Goal: Information Seeking & Learning: Compare options

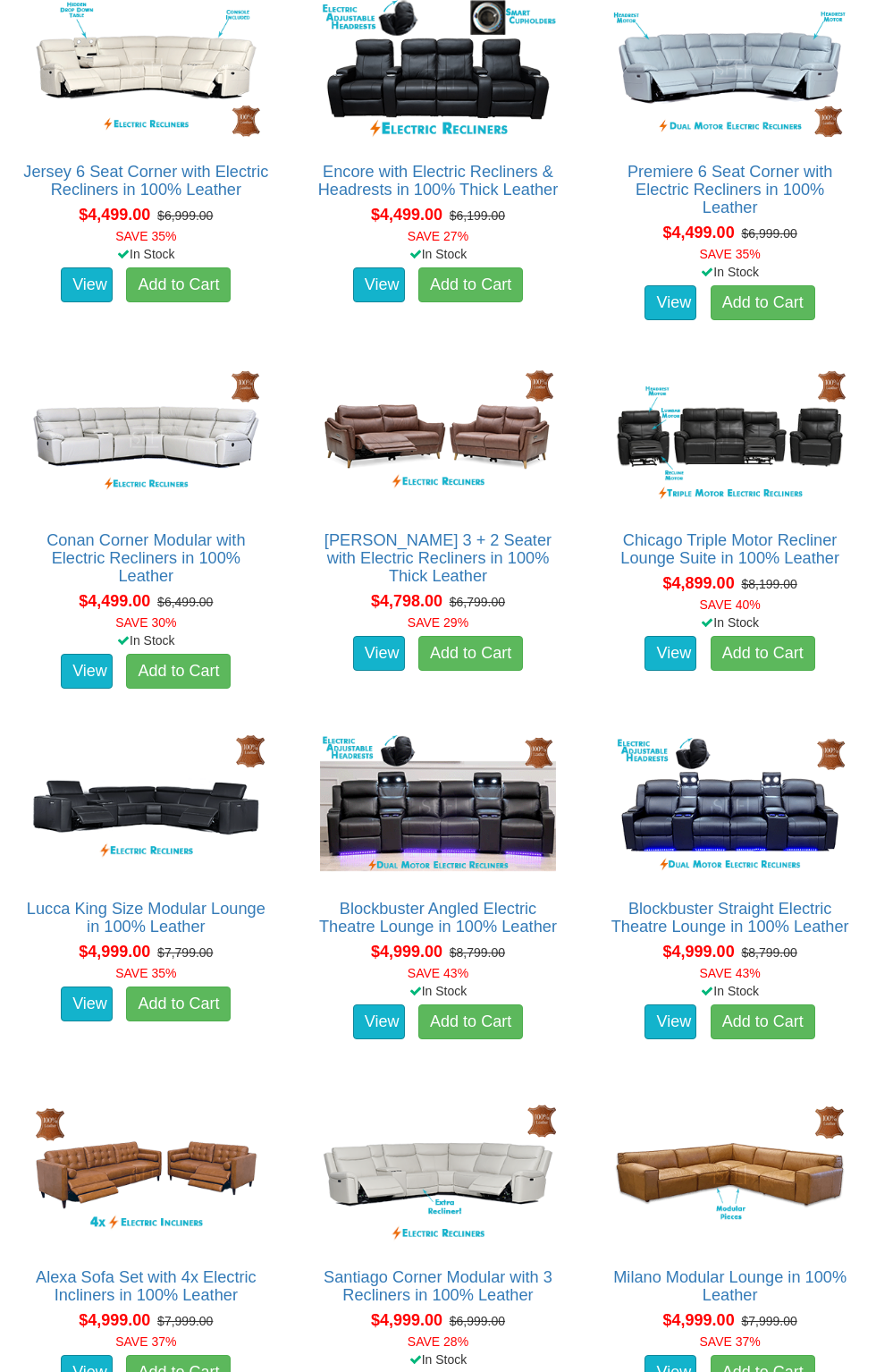
scroll to position [11711, 0]
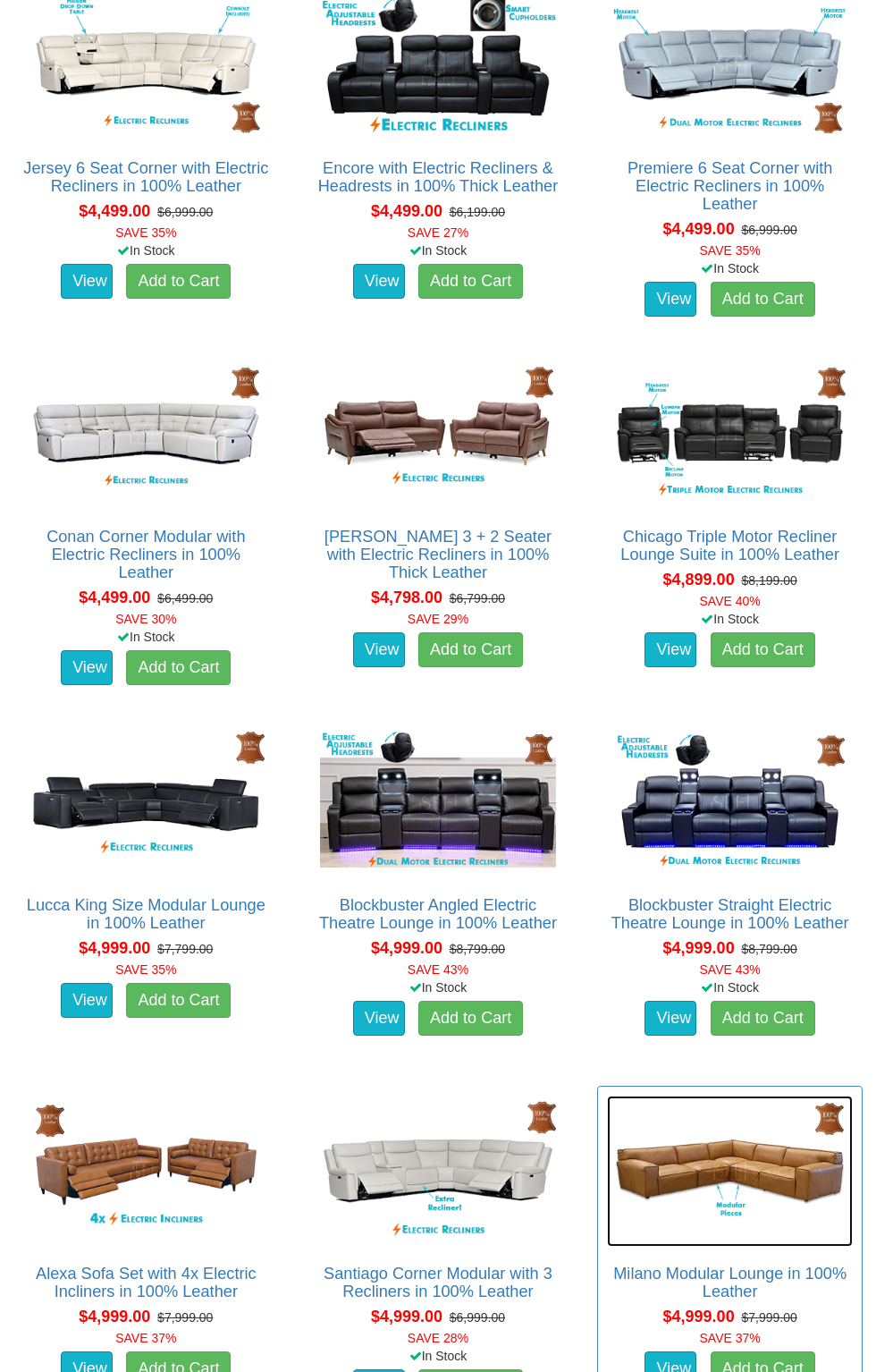
click at [802, 1234] on img at bounding box center [730, 1171] width 246 height 152
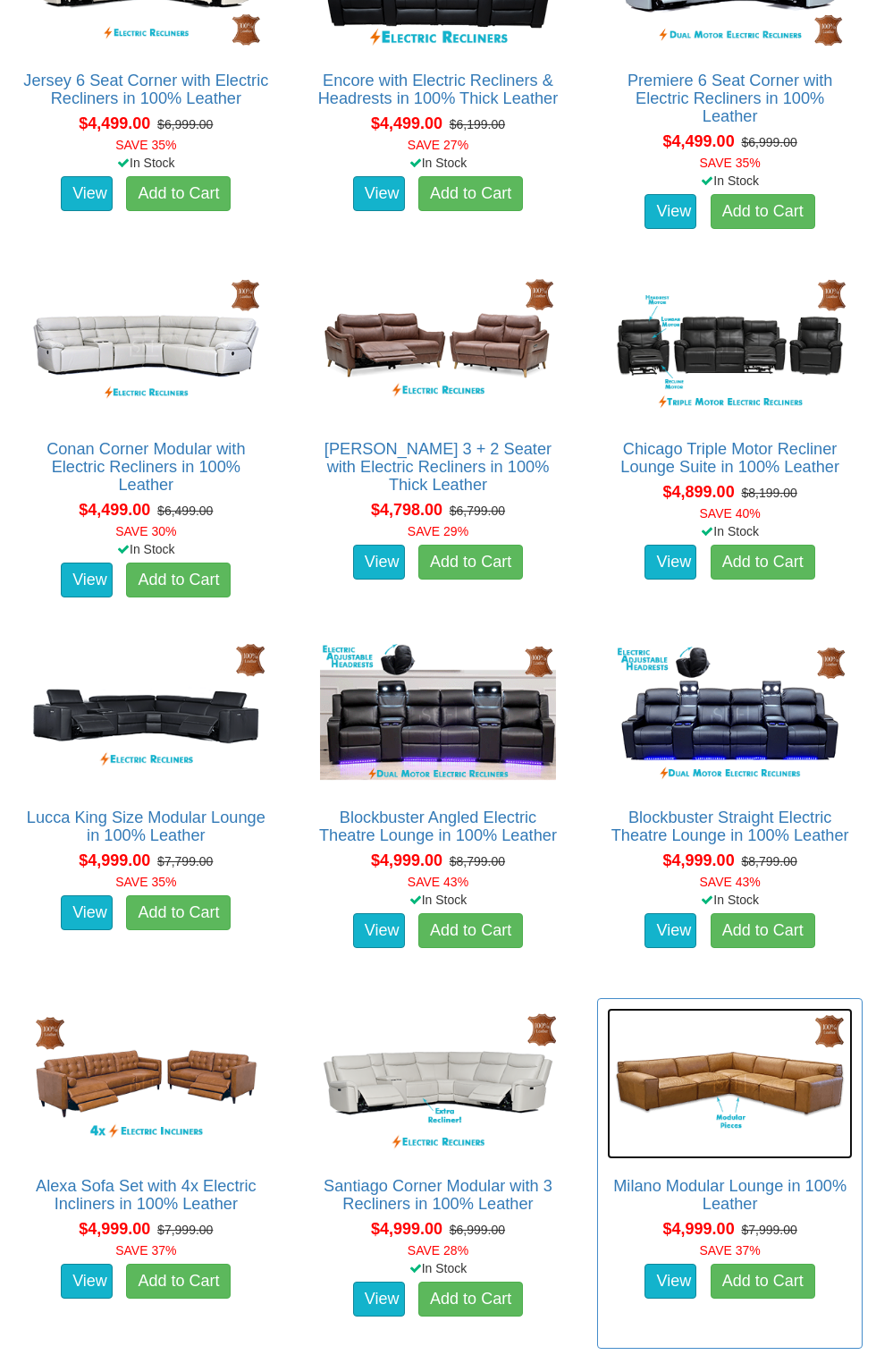
scroll to position [11842, 0]
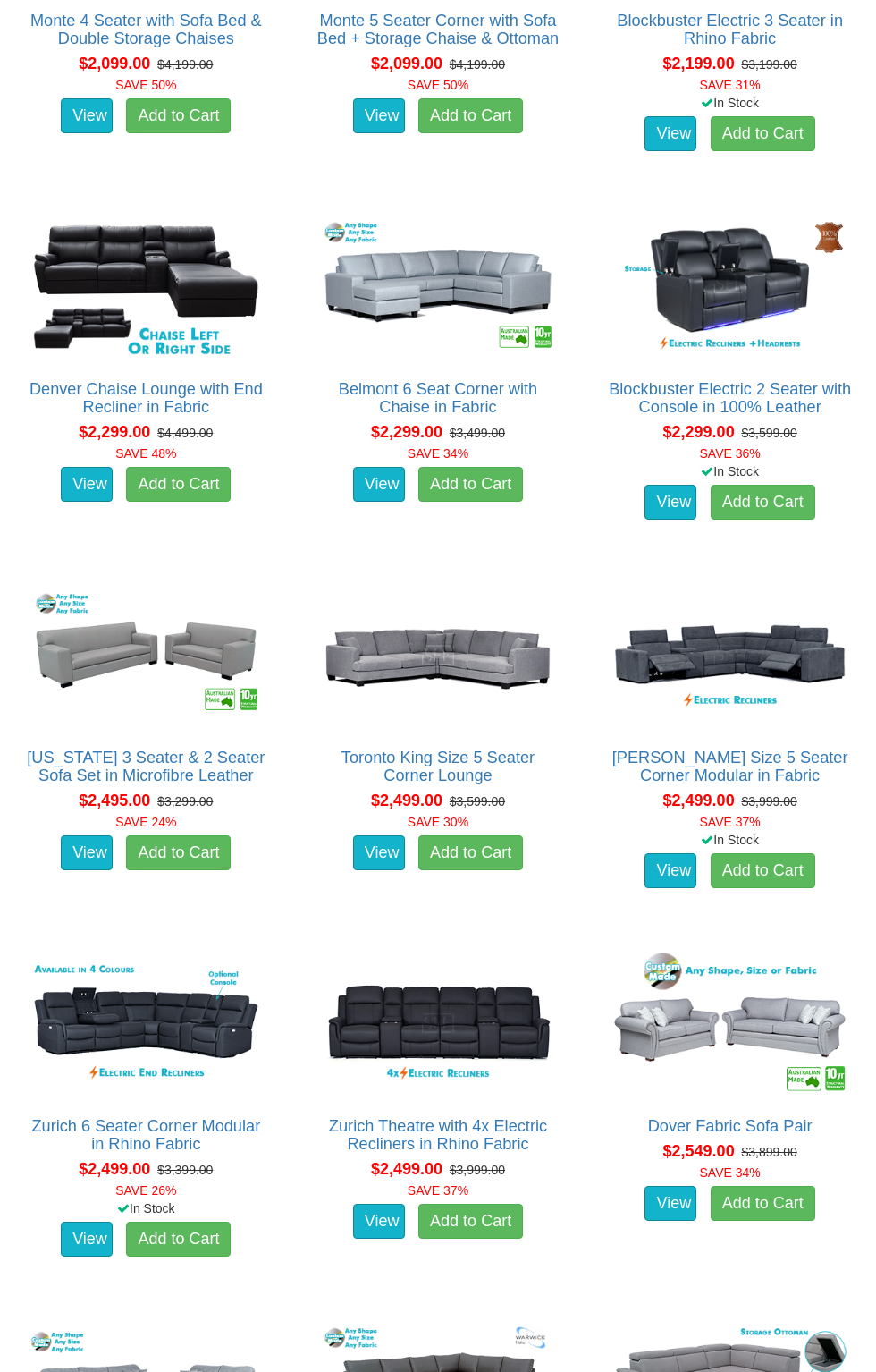
scroll to position [3017, 0]
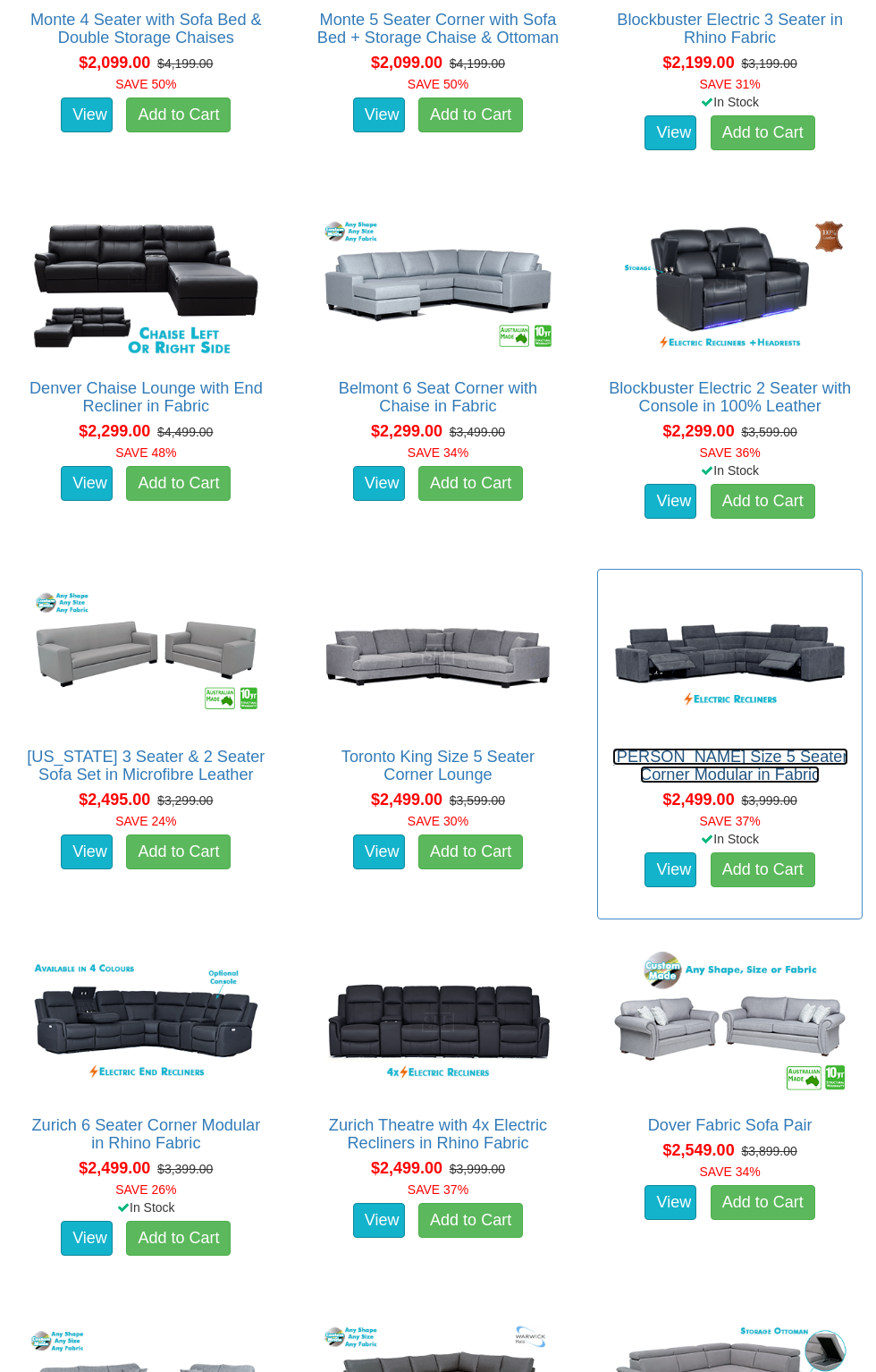
click at [776, 775] on link "Marlow King Size 5 Seater Corner Modular in Fabric" at bounding box center [730, 765] width 236 height 36
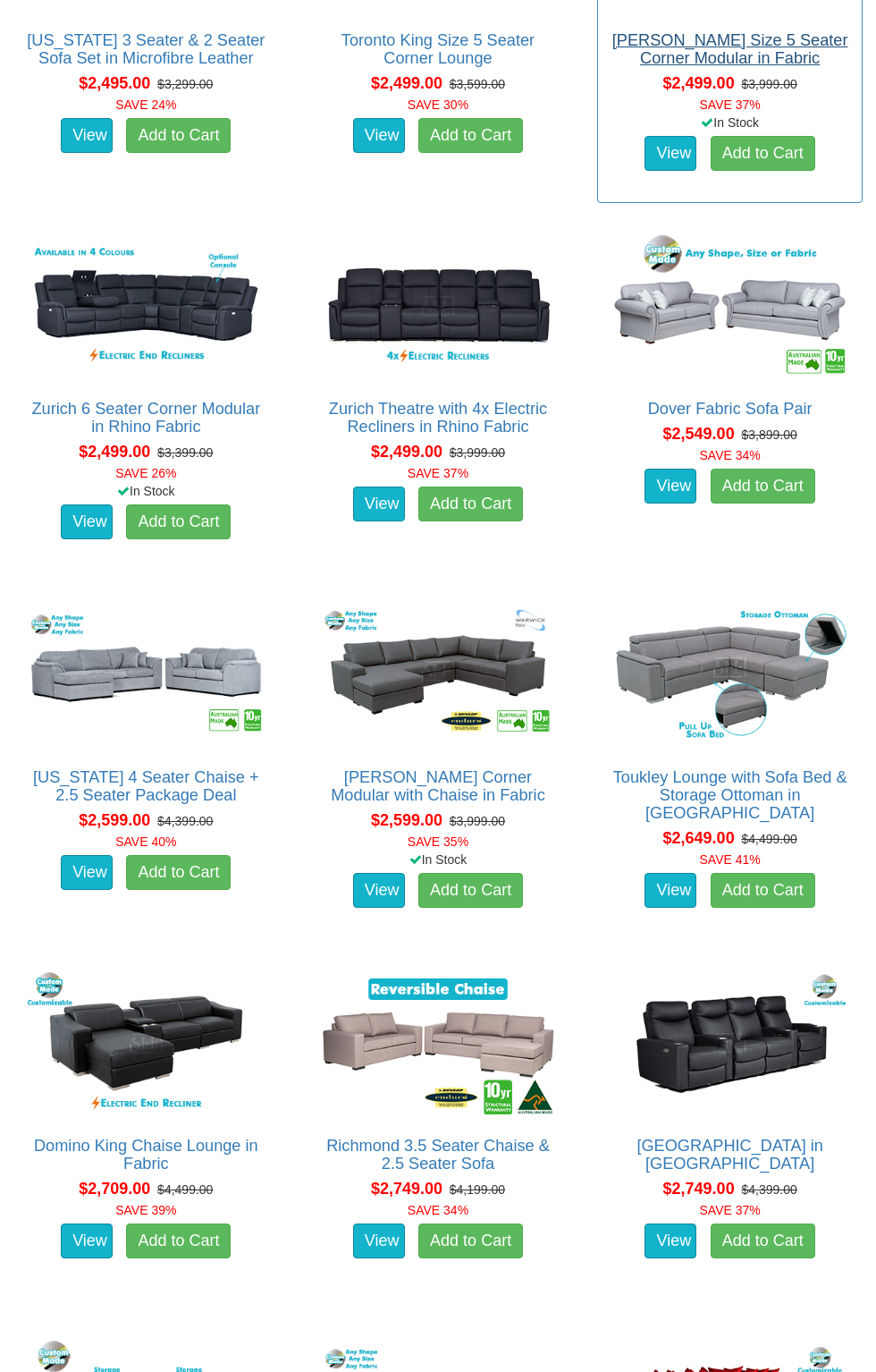
scroll to position [3733, 0]
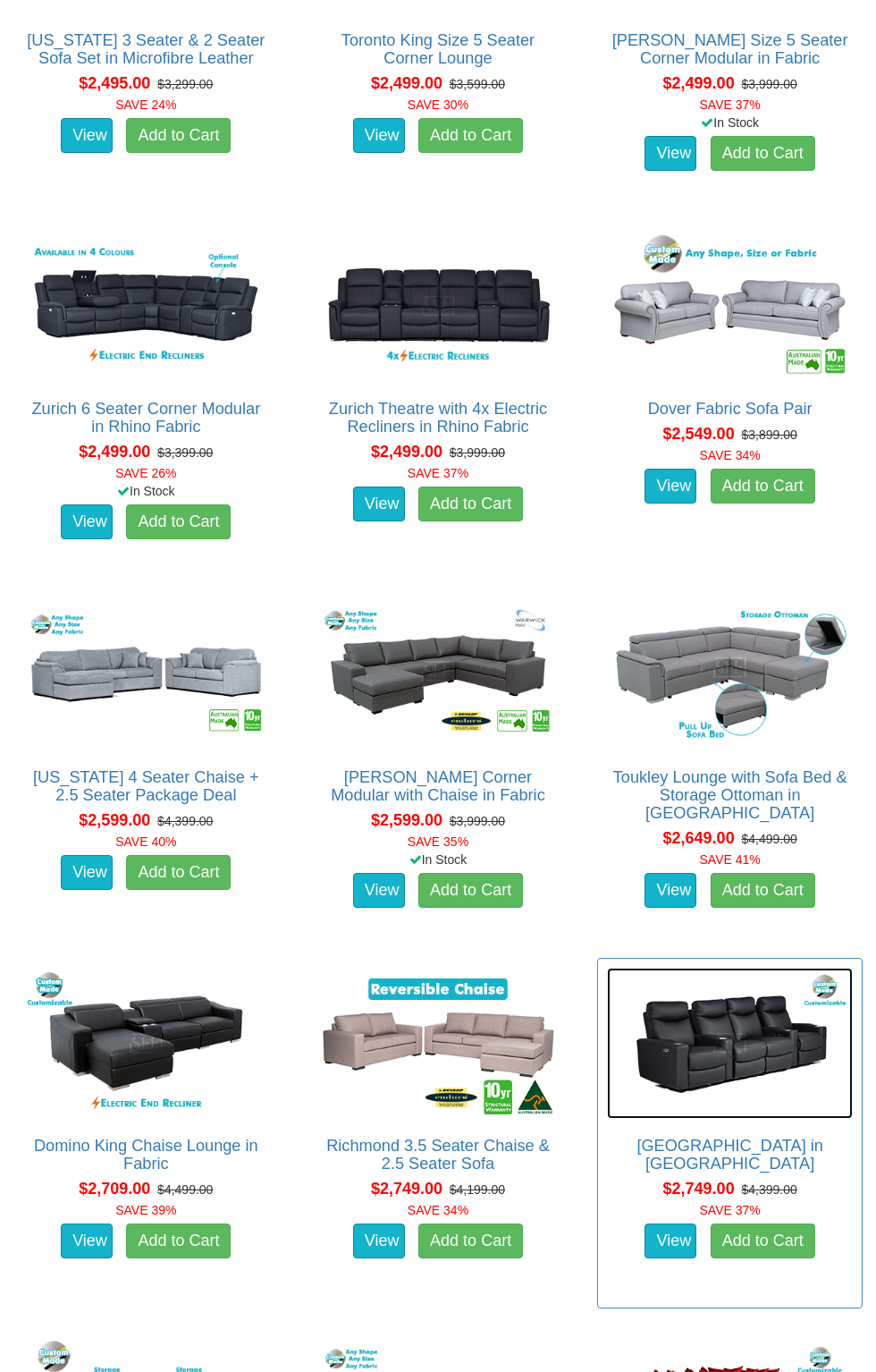
click at [776, 1065] on img at bounding box center [730, 1043] width 246 height 152
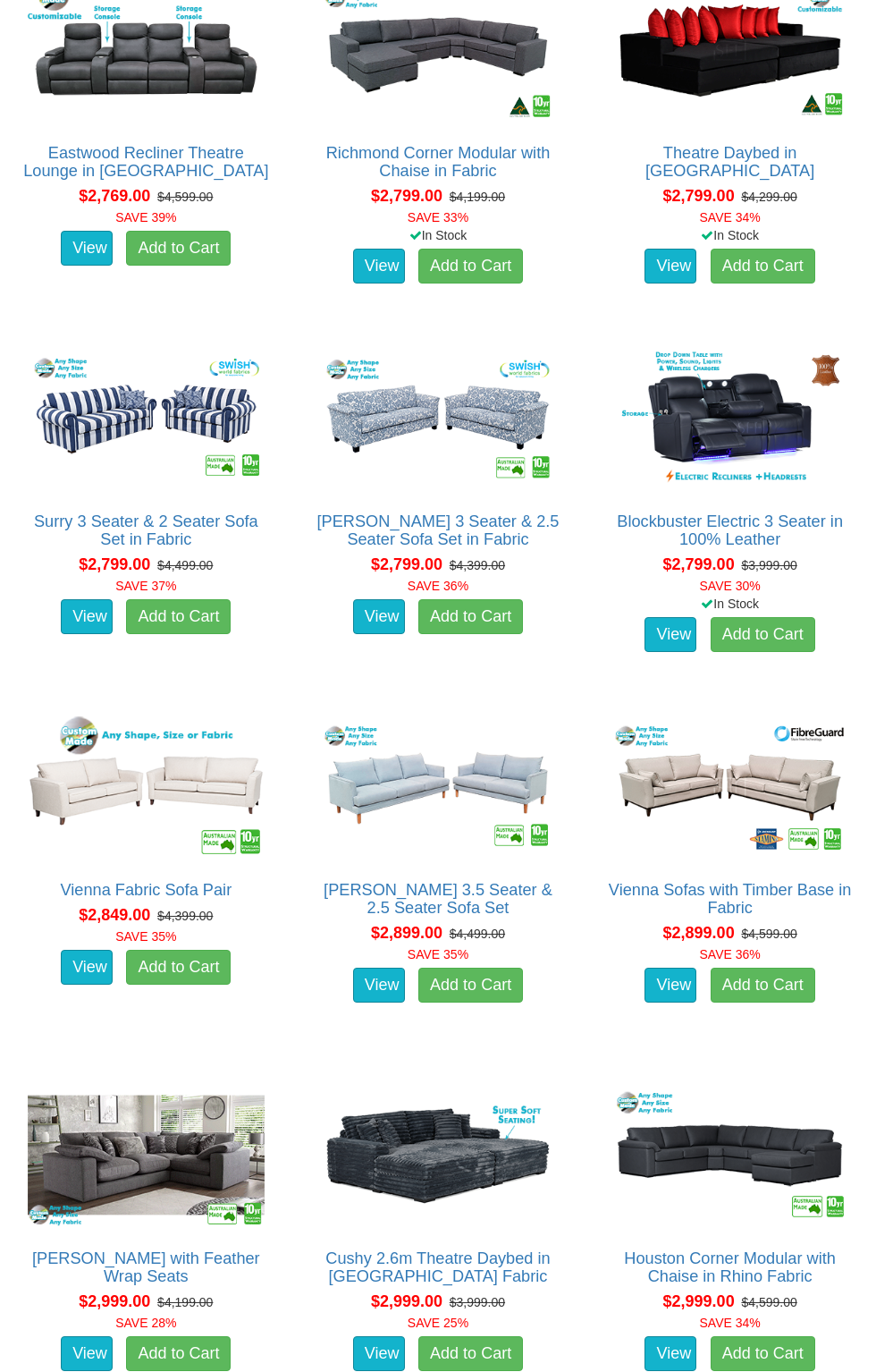
scroll to position [5094, 0]
